Goal: Task Accomplishment & Management: Manage account settings

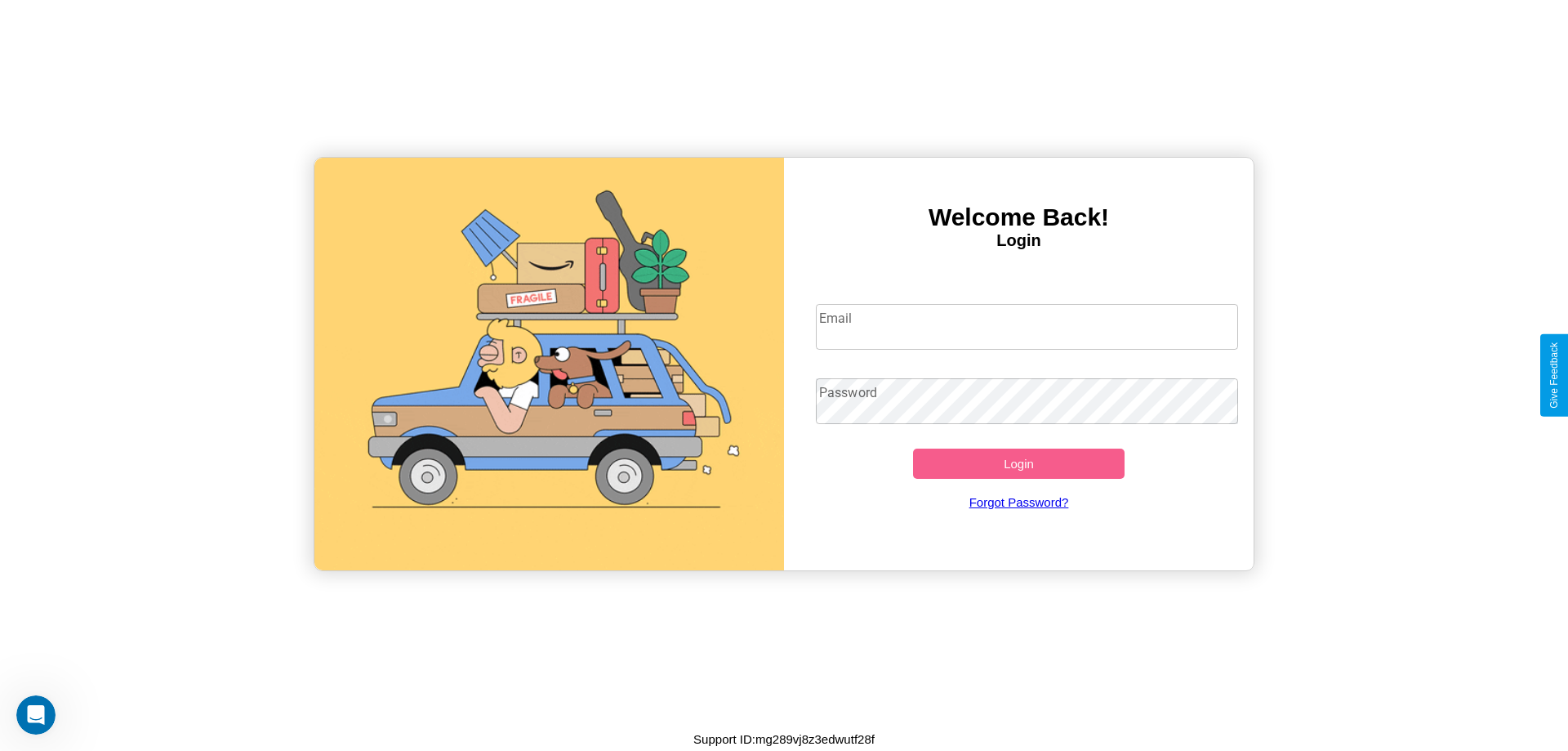
click at [1027, 326] on input "Email" at bounding box center [1028, 327] width 423 height 45
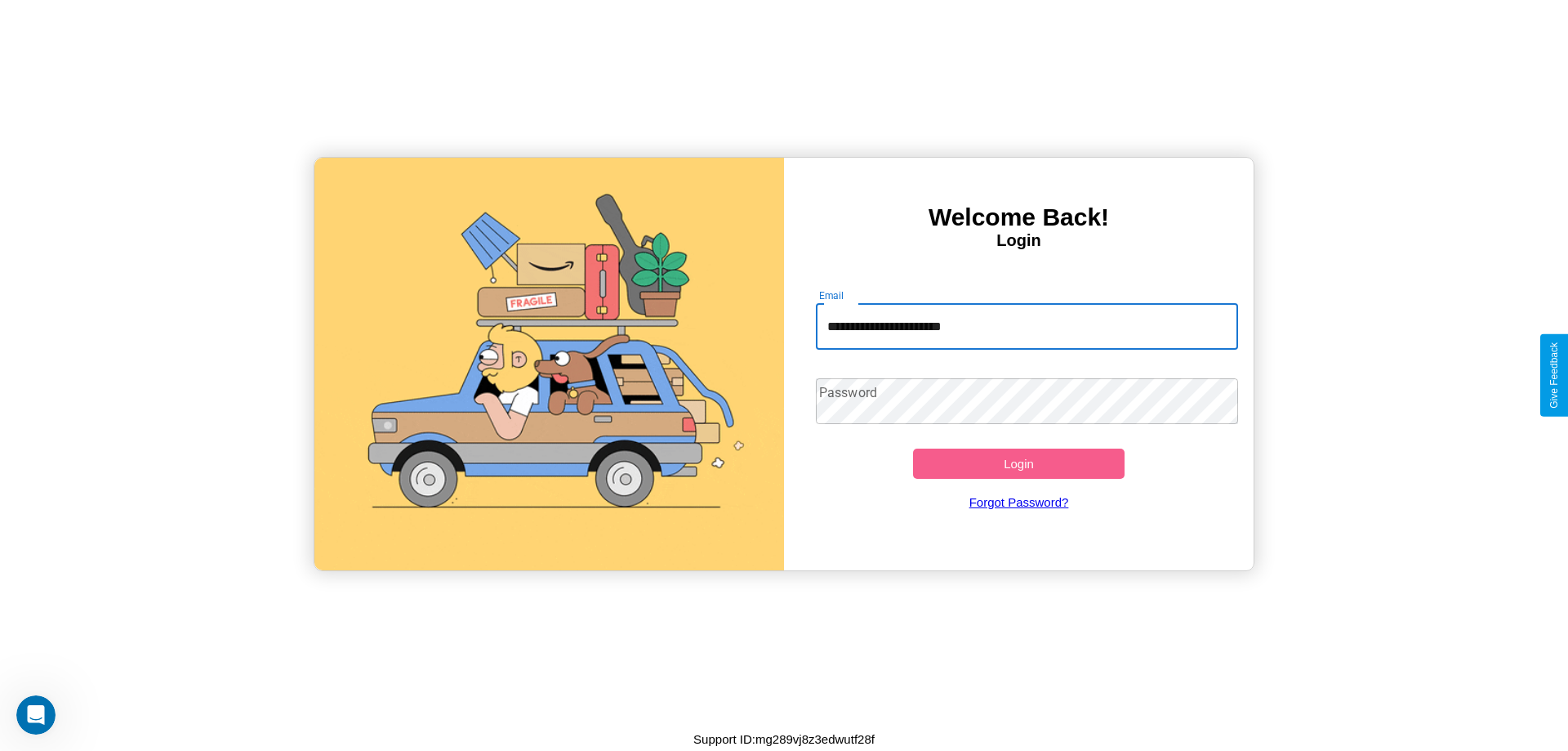
type input "**********"
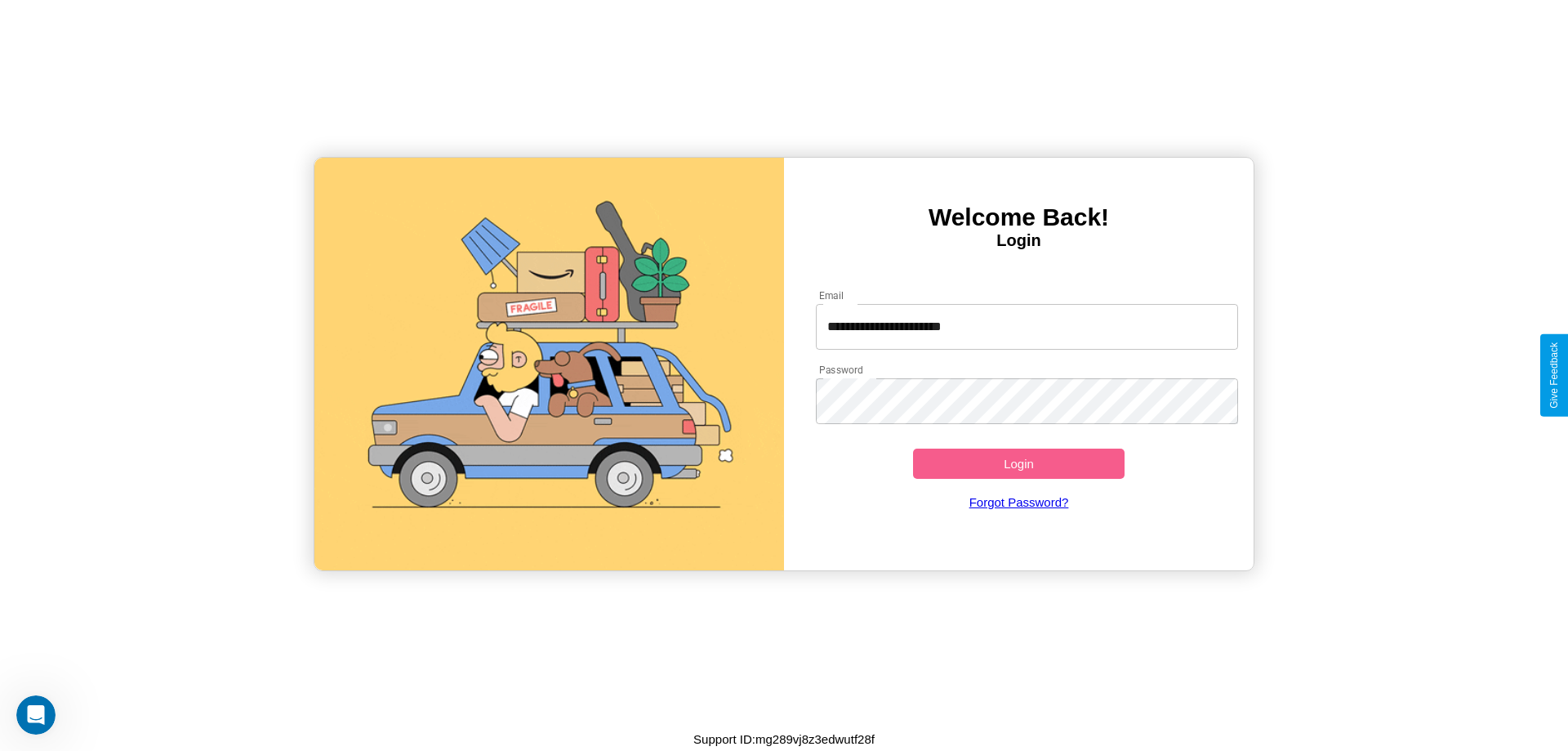
click at [1018, 463] on button "Login" at bounding box center [1018, 463] width 212 height 30
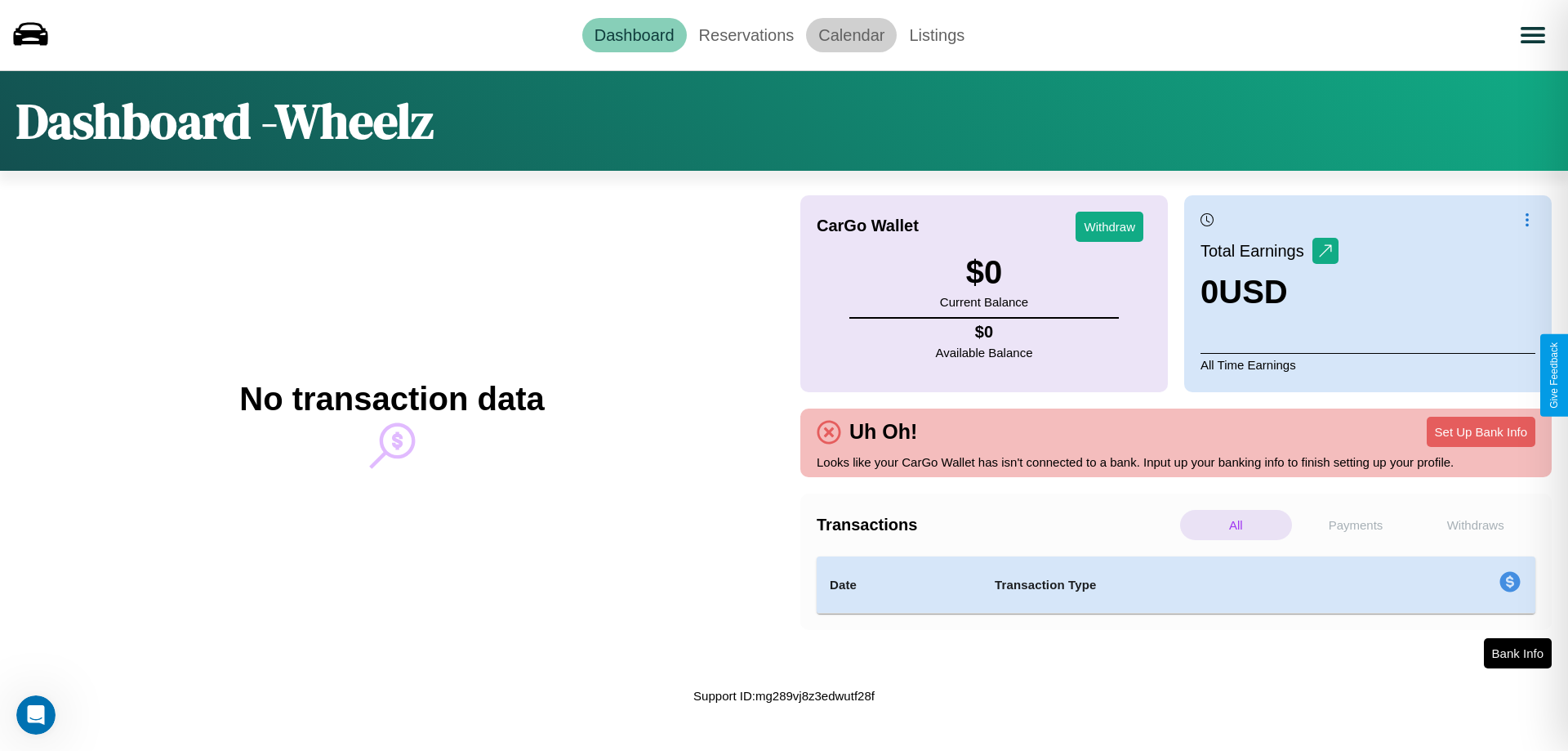
click at [851, 35] on link "Calendar" at bounding box center [851, 36] width 91 height 35
